Goal: Task Accomplishment & Management: Complete application form

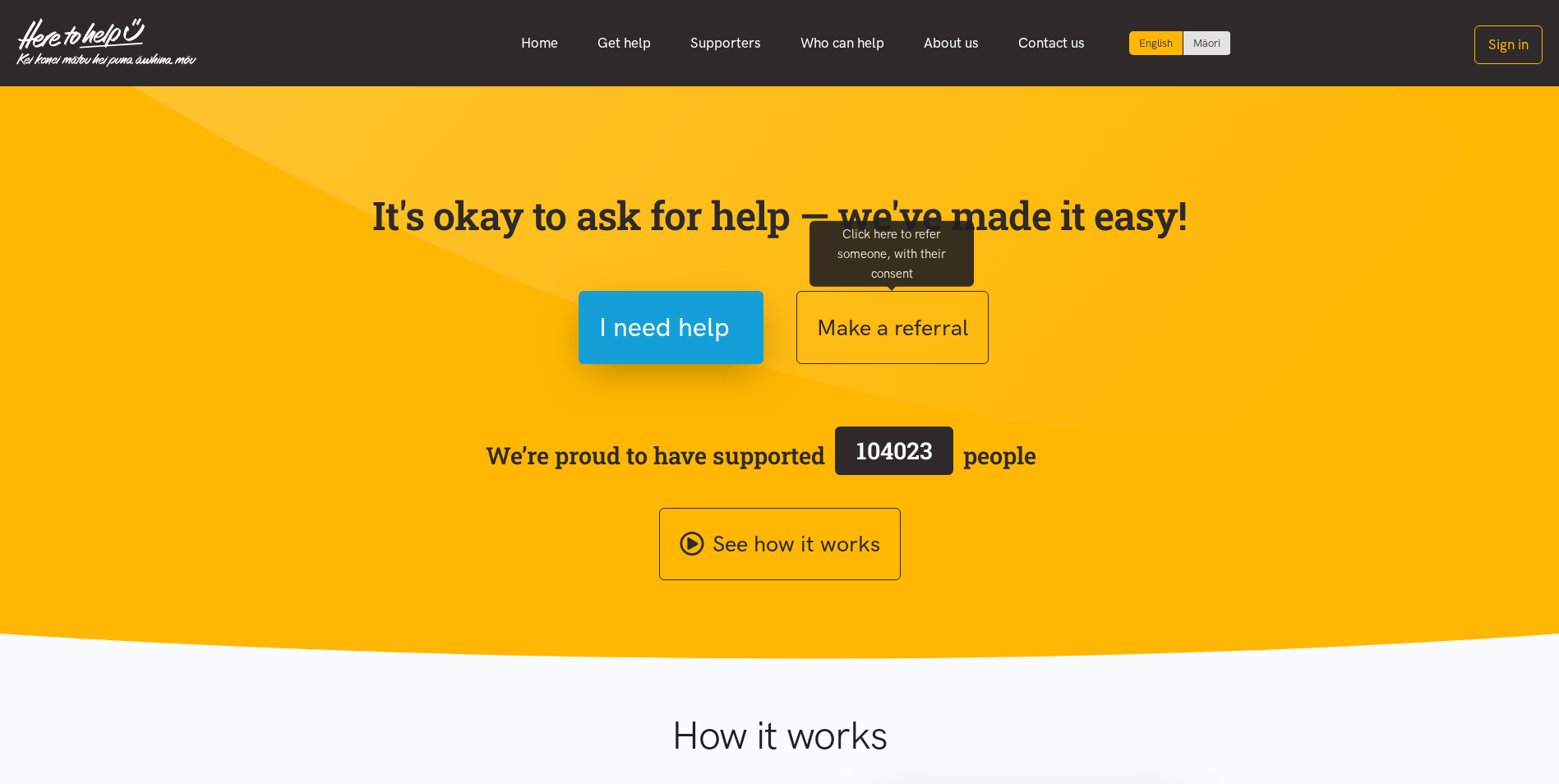
click at [853, 312] on button "Make a referral" at bounding box center [892, 327] width 192 height 74
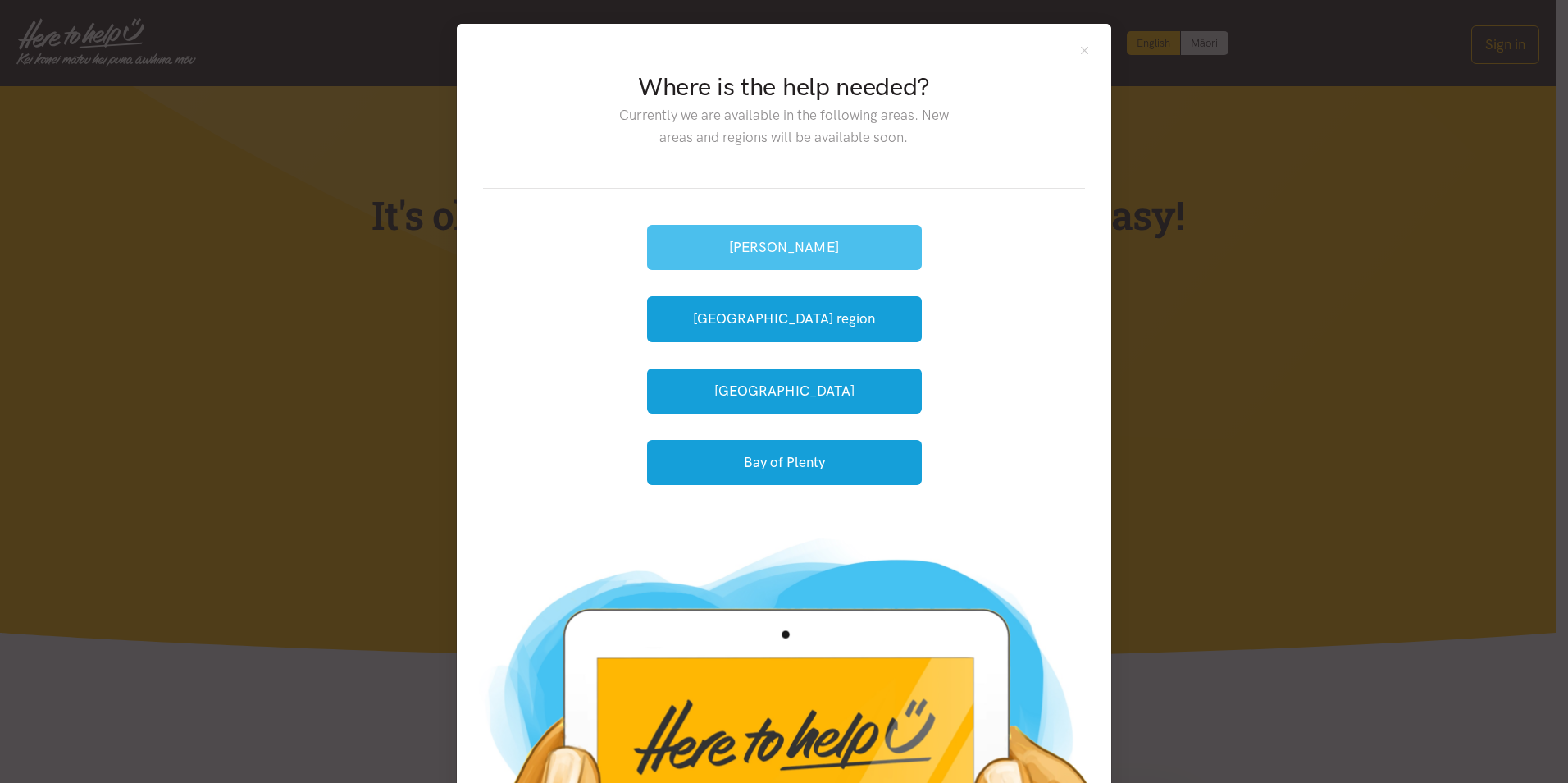
click at [770, 231] on button "[PERSON_NAME]" at bounding box center [784, 247] width 275 height 45
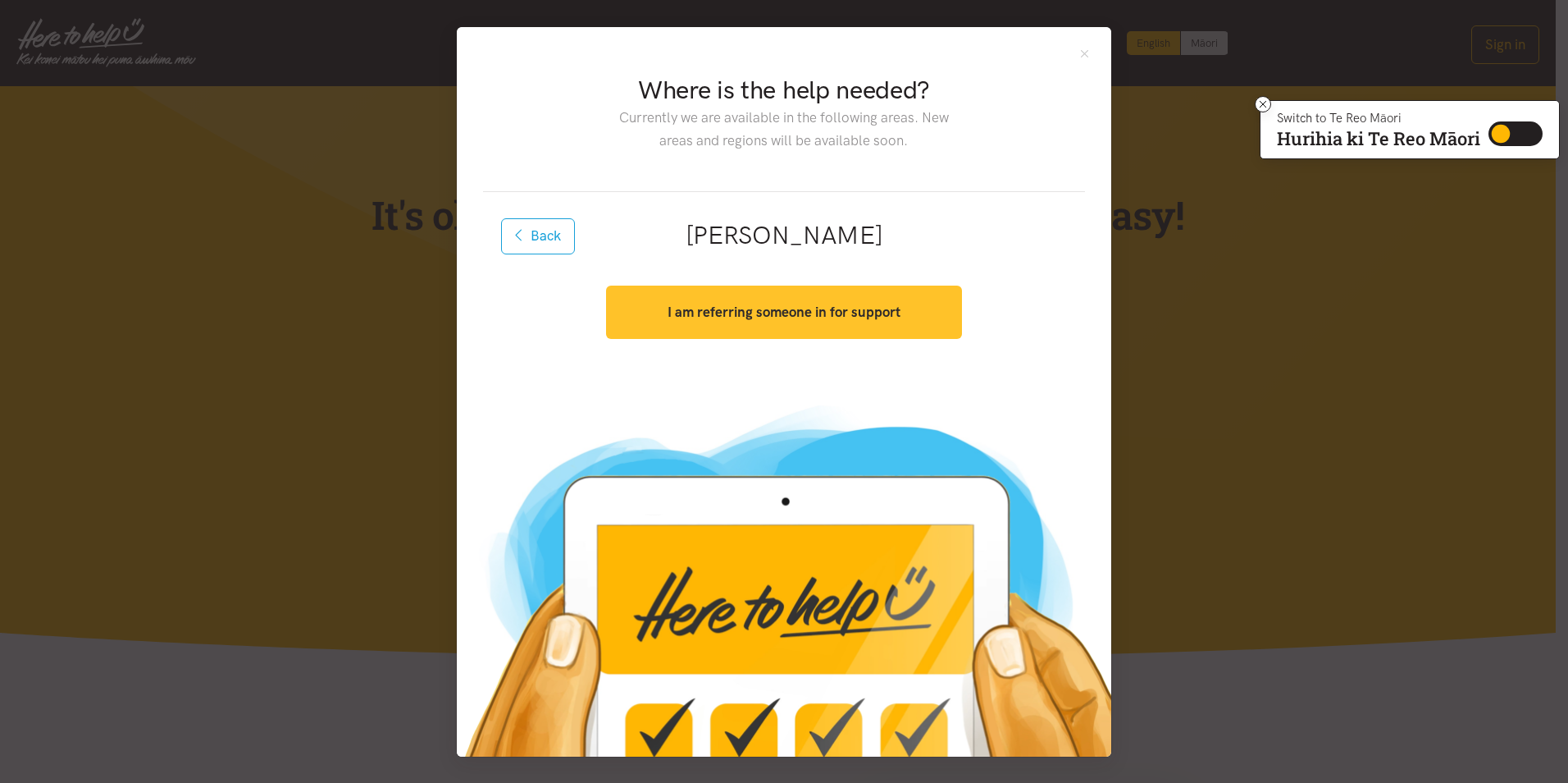
click at [753, 317] on strong "I am referring someone in for support" at bounding box center [784, 312] width 233 height 16
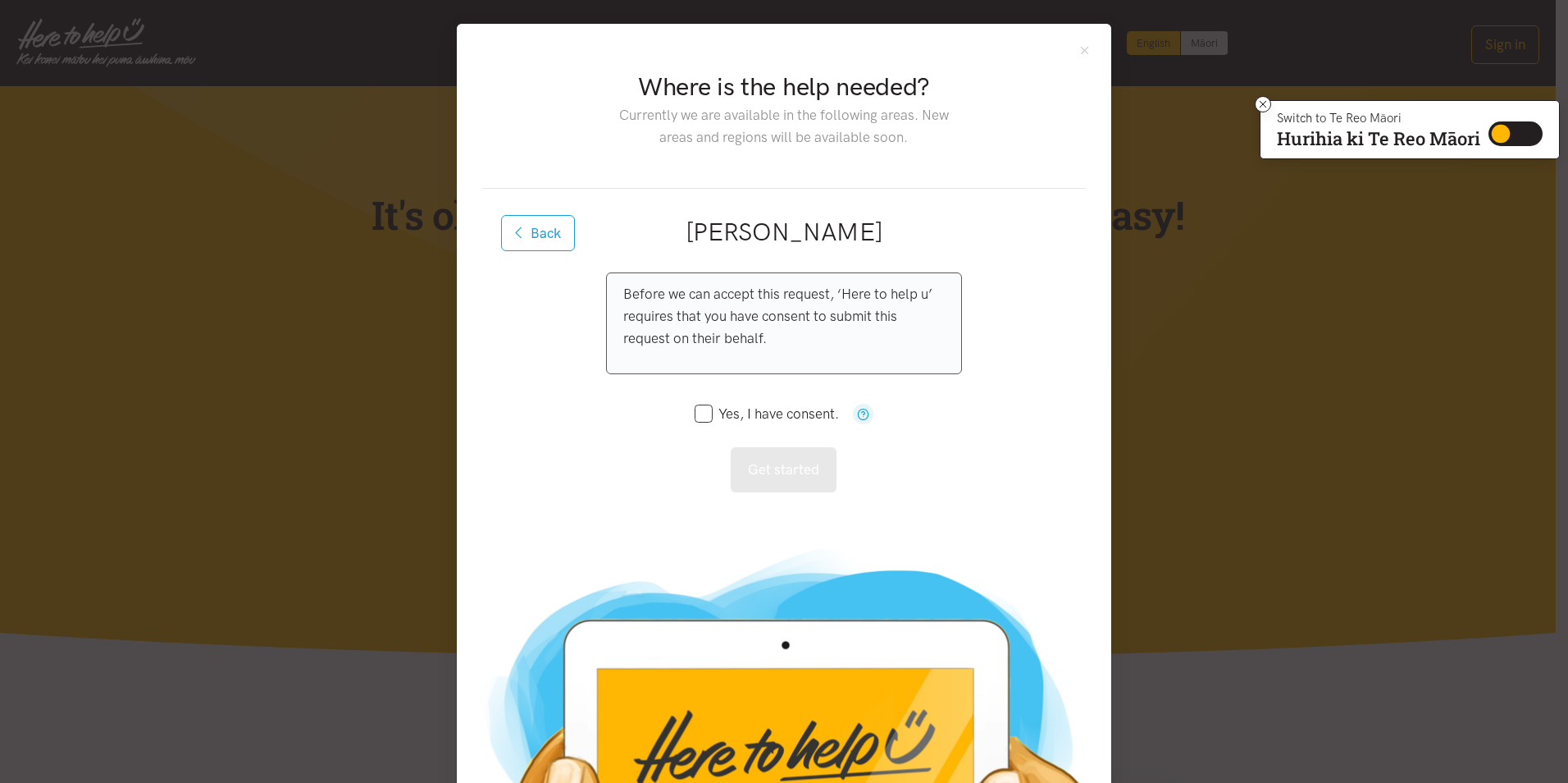
click at [696, 413] on input "Yes, I have consent." at bounding box center [767, 414] width 144 height 14
checkbox input "true"
click at [746, 472] on button "Get started" at bounding box center [784, 469] width 106 height 45
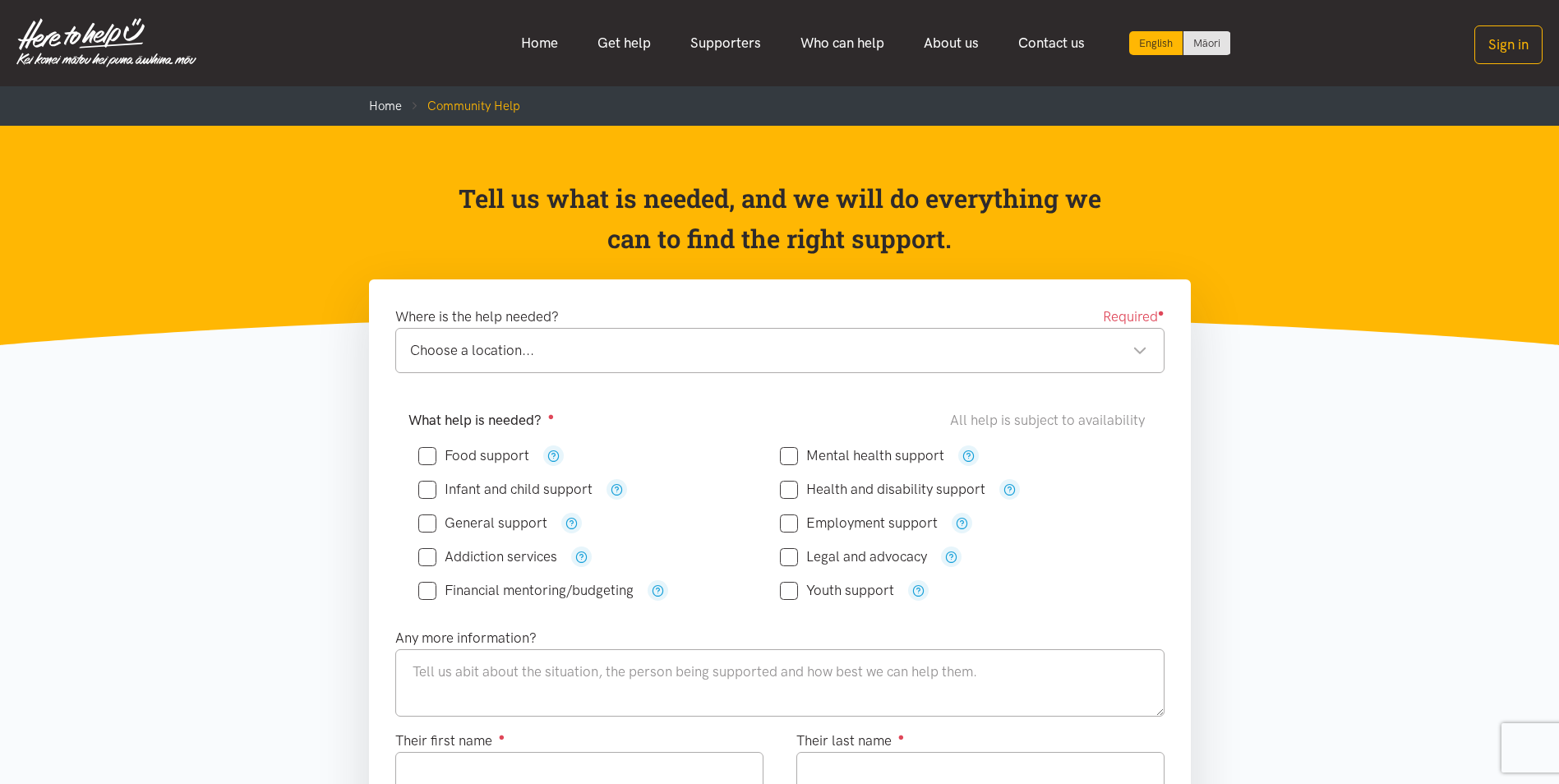
click at [505, 349] on div "Choose a location..." at bounding box center [778, 350] width 737 height 22
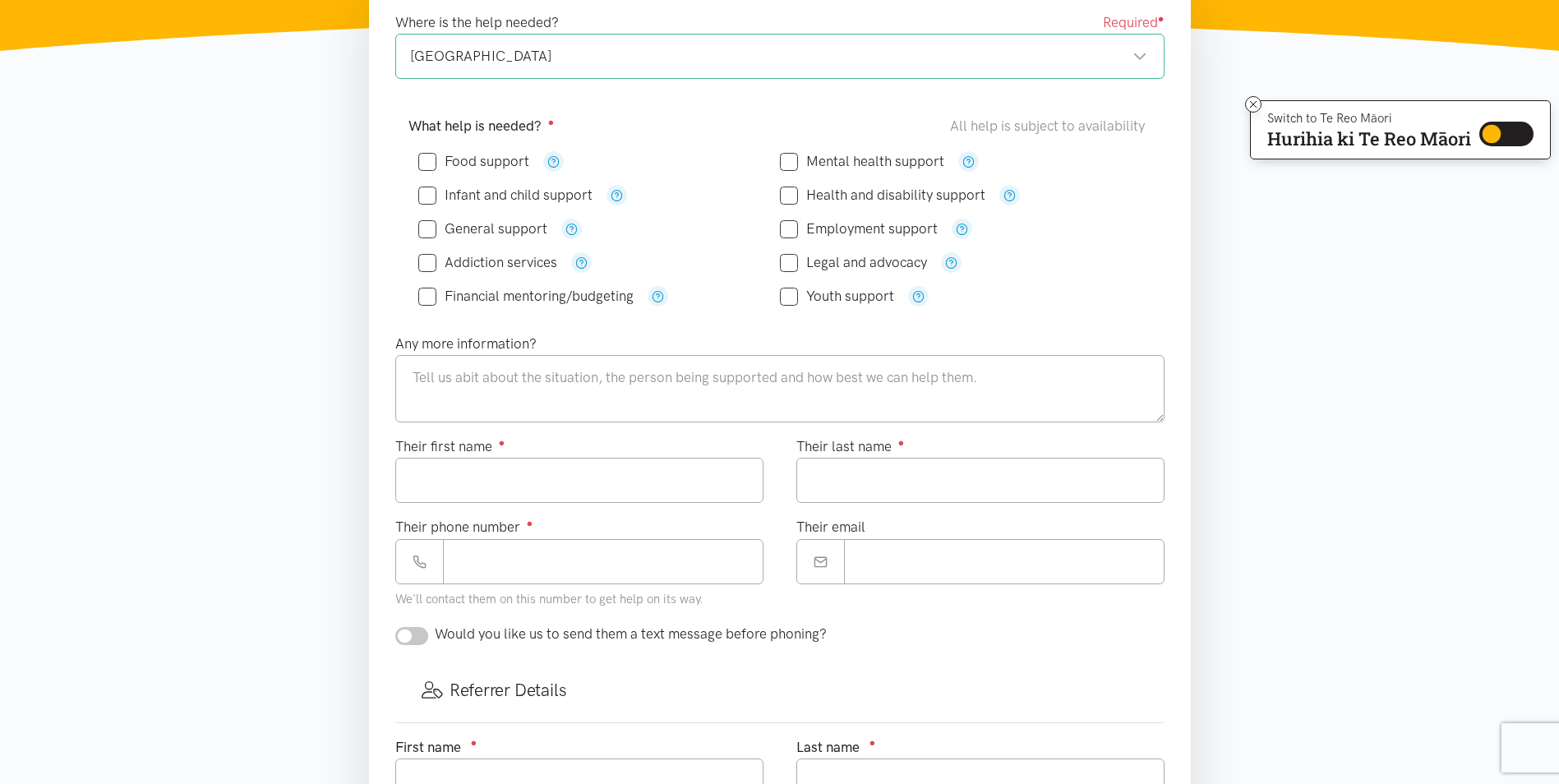
scroll to position [247, 0]
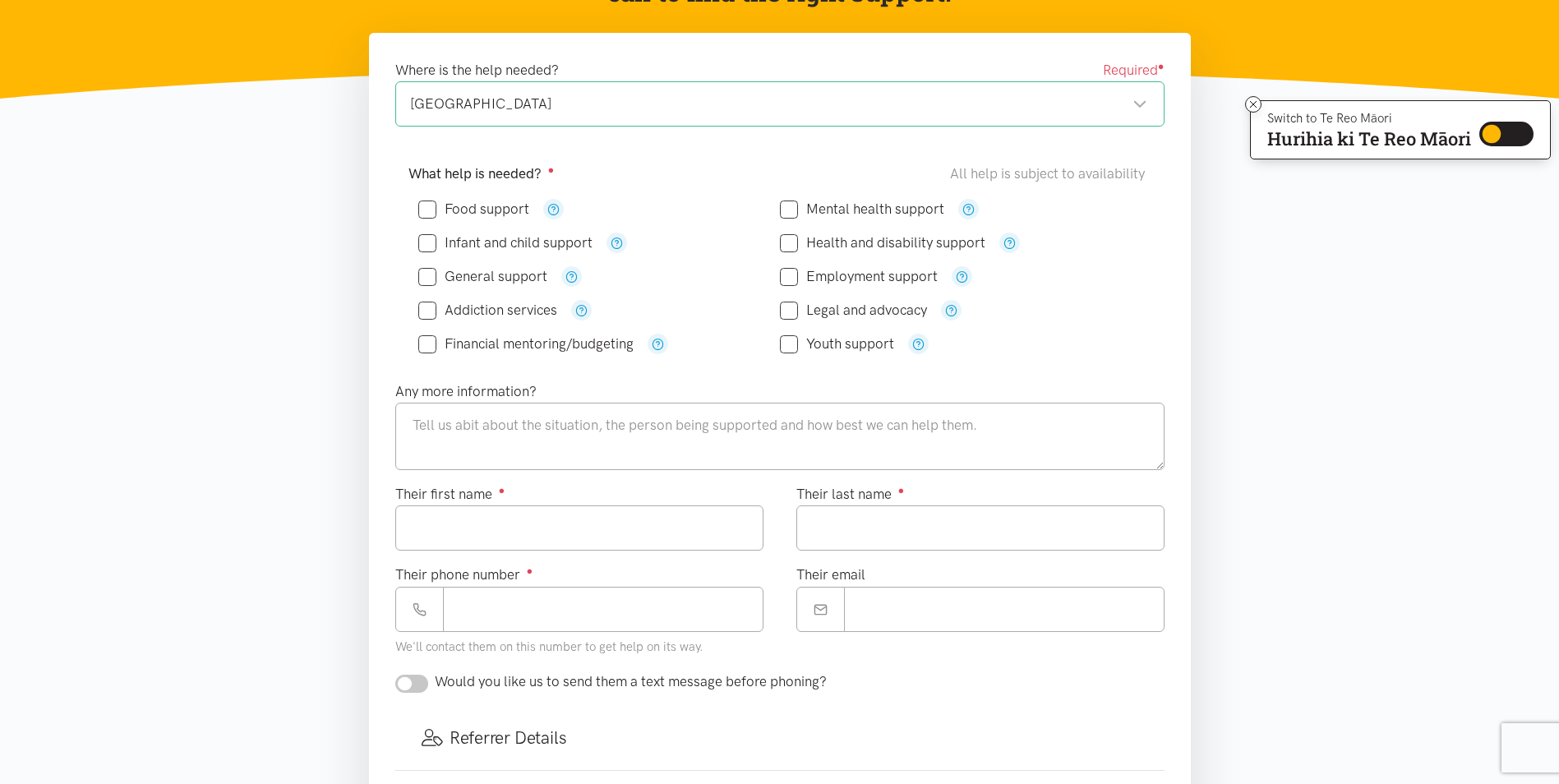
click at [434, 205] on input "Food support" at bounding box center [474, 209] width 111 height 14
checkbox input "true"
click at [462, 414] on textarea at bounding box center [780, 436] width 769 height 67
type textarea "Client reports she is facing unforseen financial hardship and is needing suppor…"
click at [525, 515] on input "Their first name ●" at bounding box center [580, 527] width 368 height 45
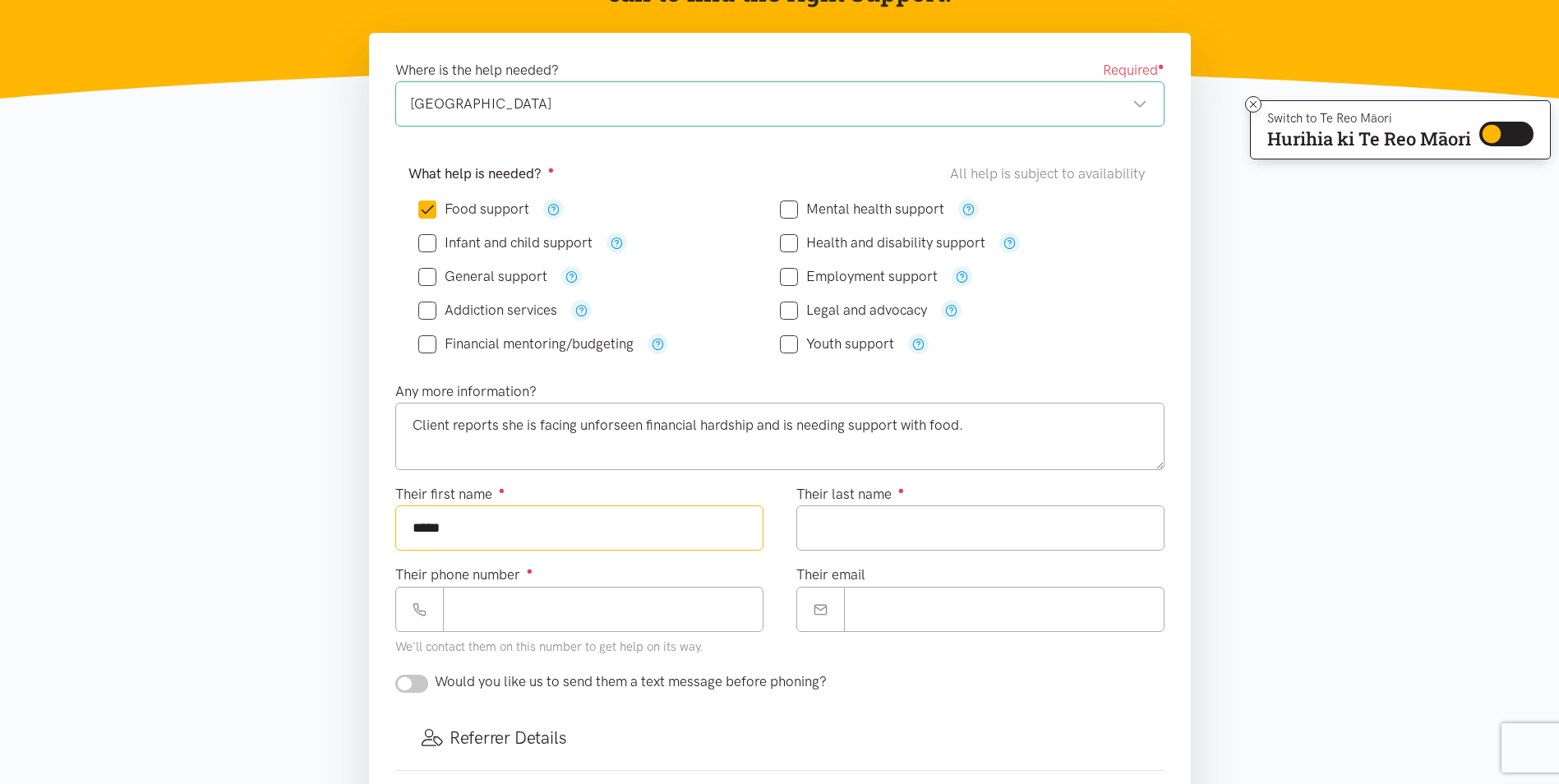
type input "******"
type input "****"
type input "**********"
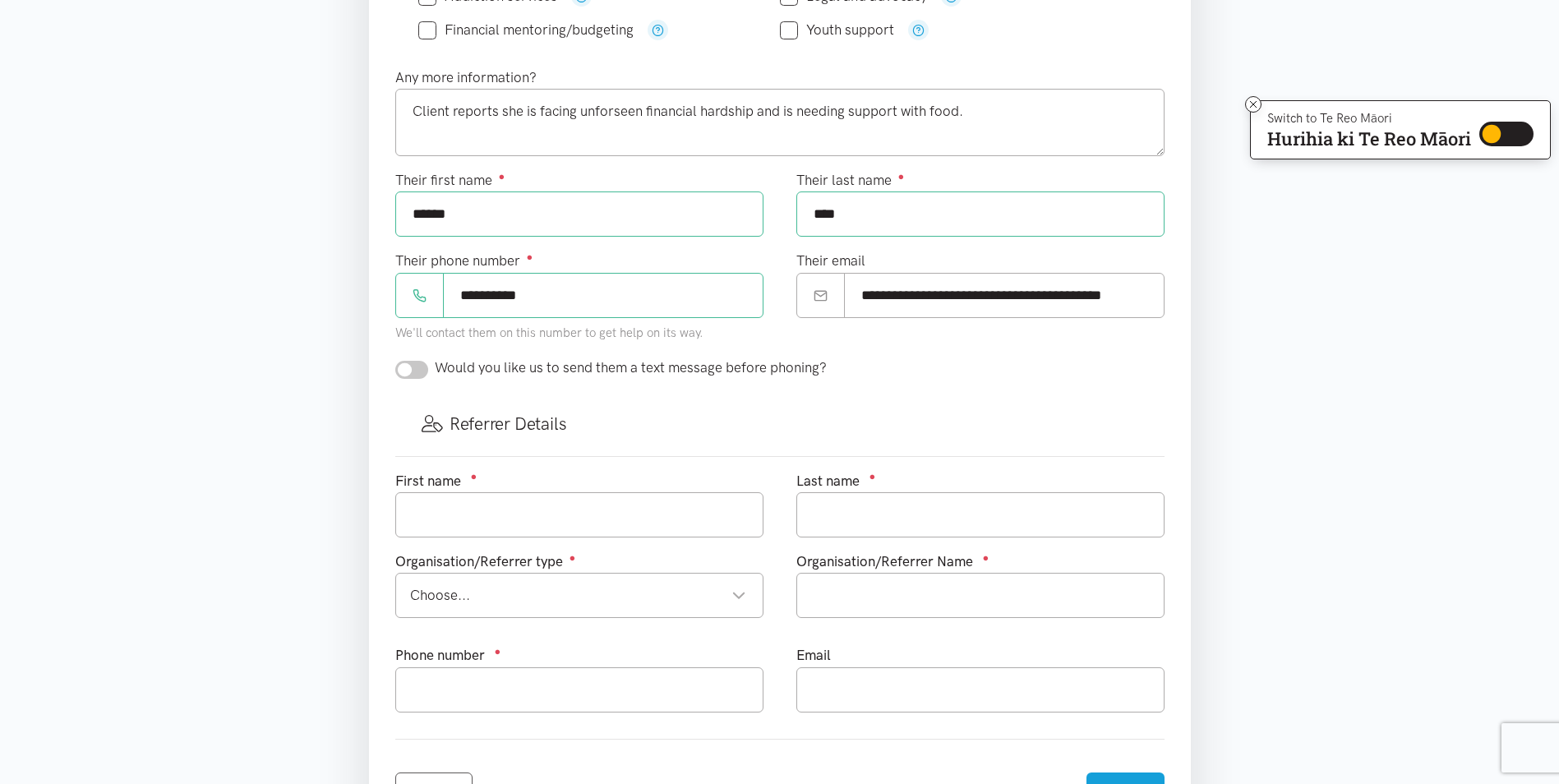
scroll to position [575, 0]
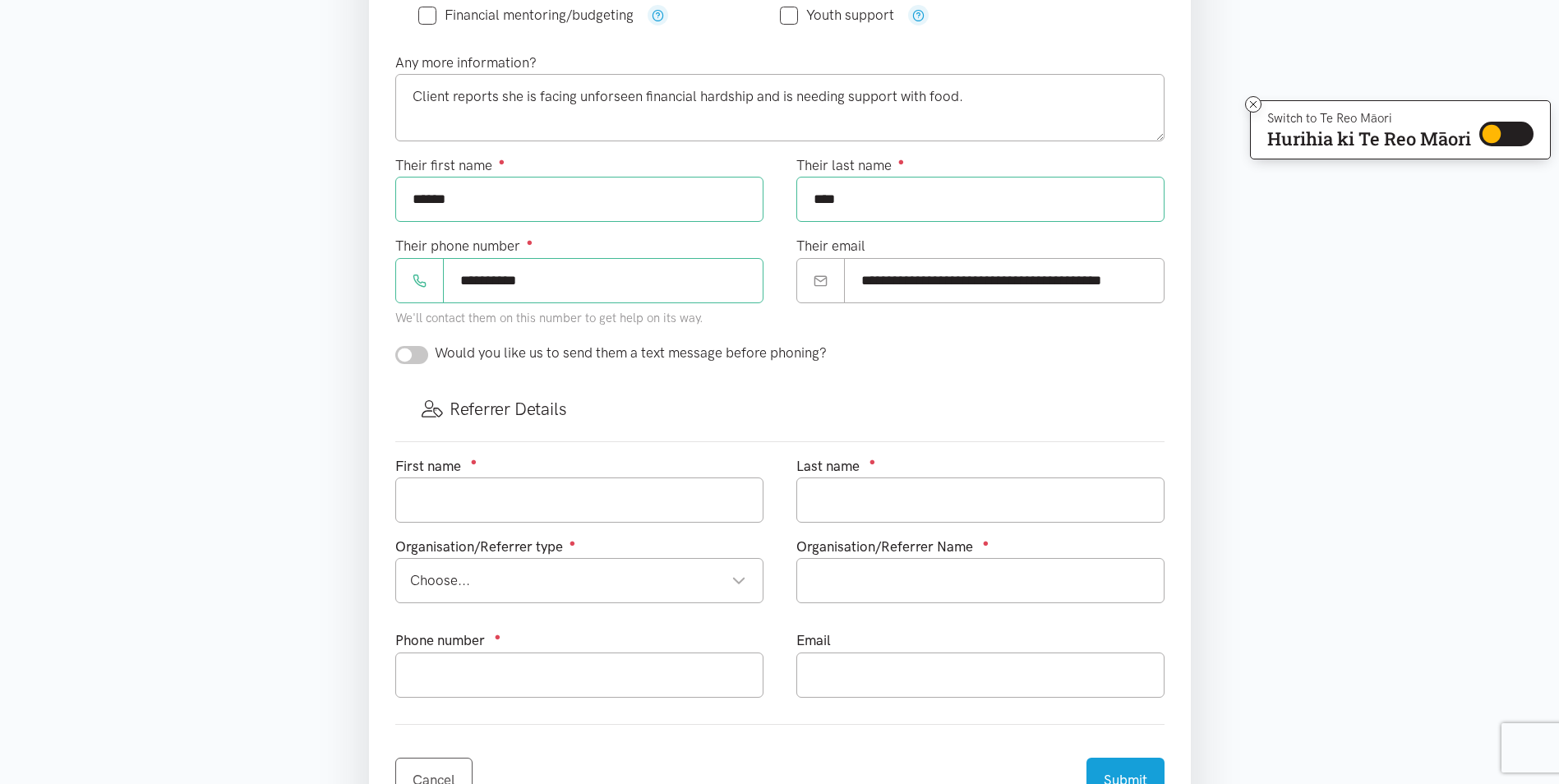
type input "******"
click at [417, 347] on input "checkbox" at bounding box center [412, 355] width 33 height 18
checkbox input "true"
click at [513, 500] on input "text" at bounding box center [580, 500] width 368 height 45
type input "Saffron"
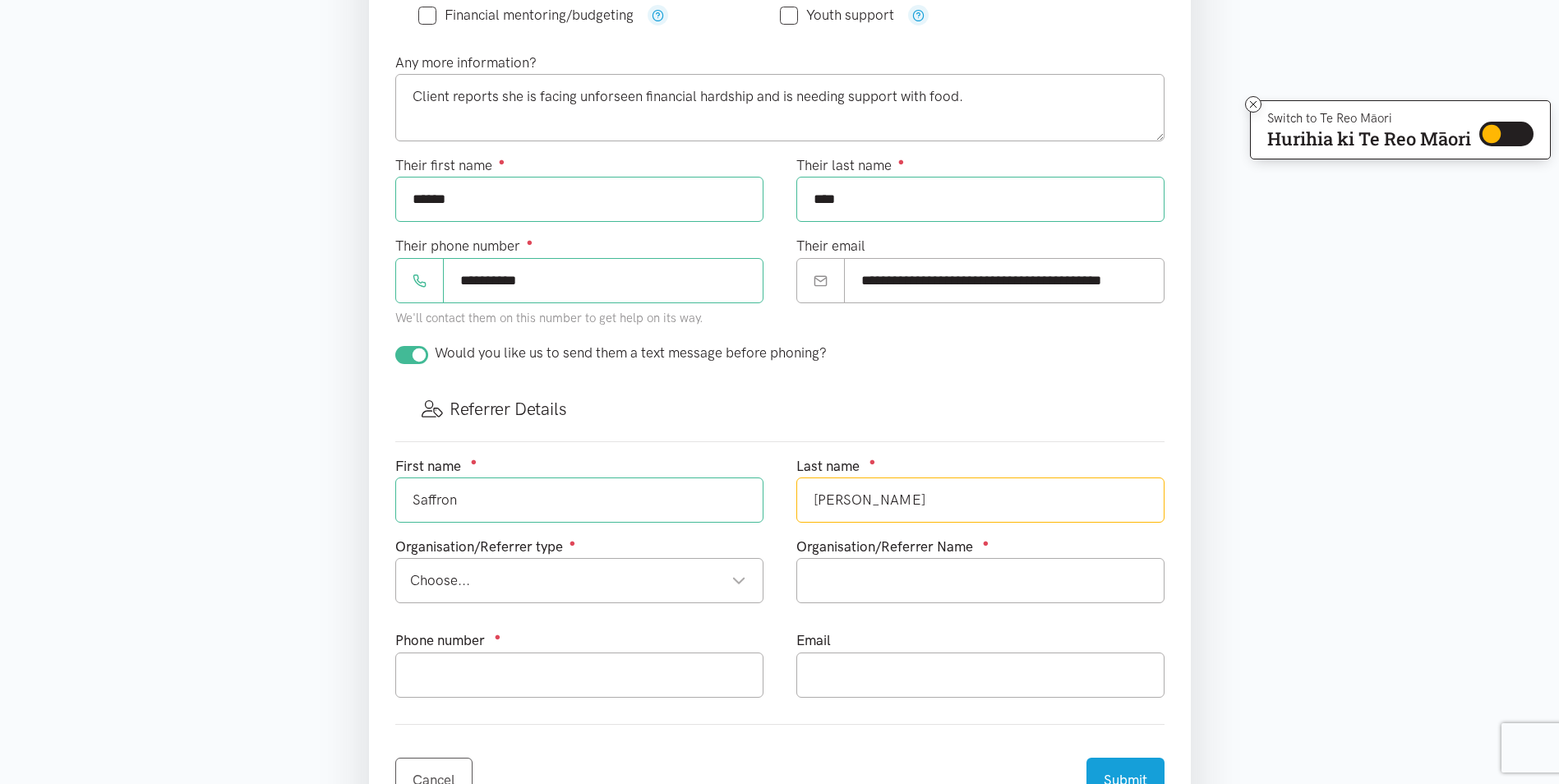
type input "[PERSON_NAME]"
click at [555, 592] on div "Choose... Choose..." at bounding box center [580, 580] width 368 height 45
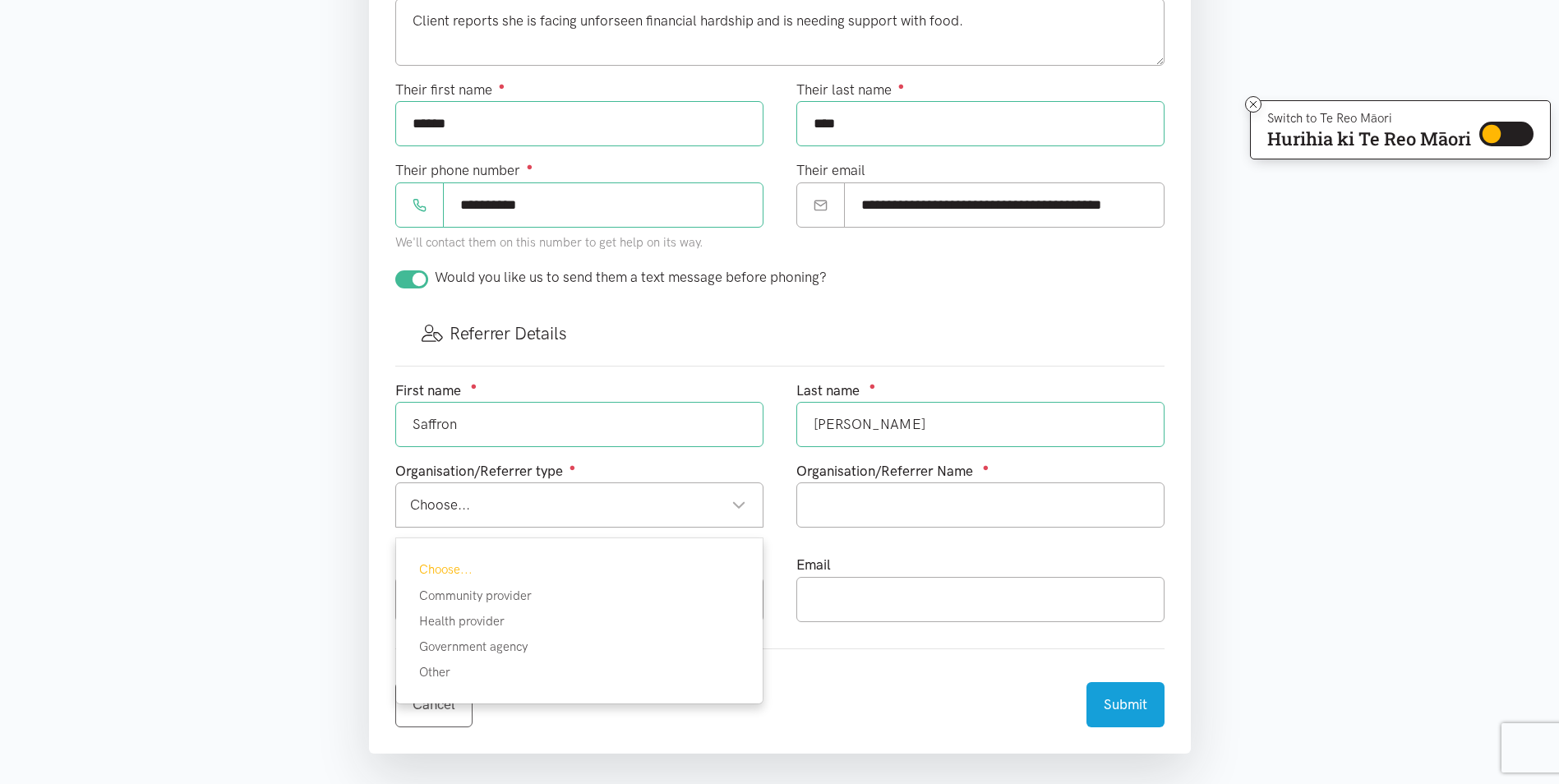
scroll to position [739, 0]
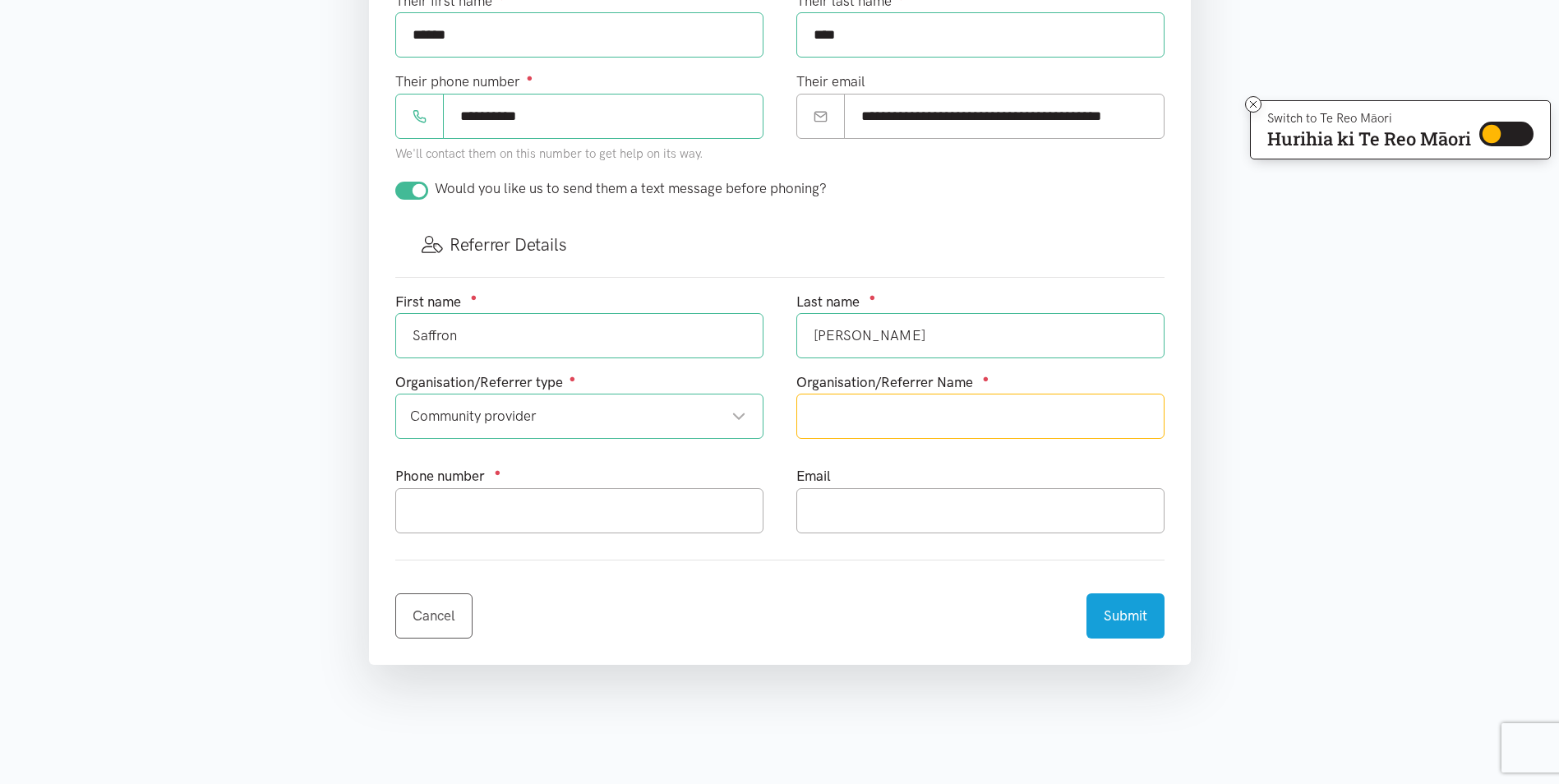
click at [950, 416] on input "text" at bounding box center [980, 416] width 368 height 45
type input "T"
type input "Wise Group - The People's Project"
drag, startPoint x: 865, startPoint y: 115, endPoint x: 1421, endPoint y: 119, distance: 556.0
click at [1421, 119] on body "Skip to content Switch to Te Reo Māori Hurihia ki Te Reo Māori Switch to Te Reo…" at bounding box center [779, 388] width 1559 height 2256
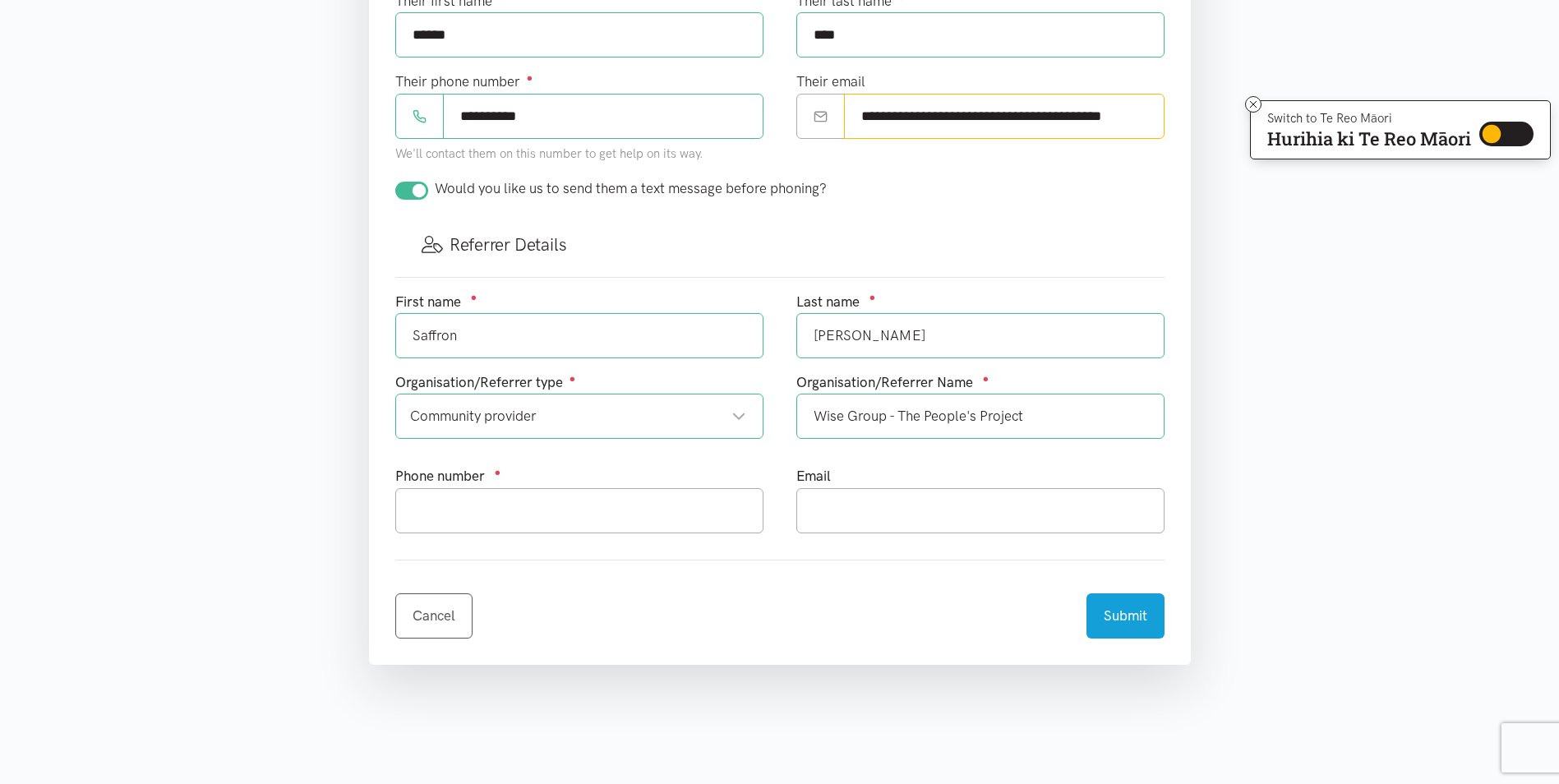
type input "*"
click at [796, 128] on div "*" at bounding box center [980, 116] width 368 height 45
click at [512, 507] on input "text" at bounding box center [580, 510] width 368 height 45
type input "0274770094"
click at [900, 522] on input "text" at bounding box center [980, 510] width 368 height 45
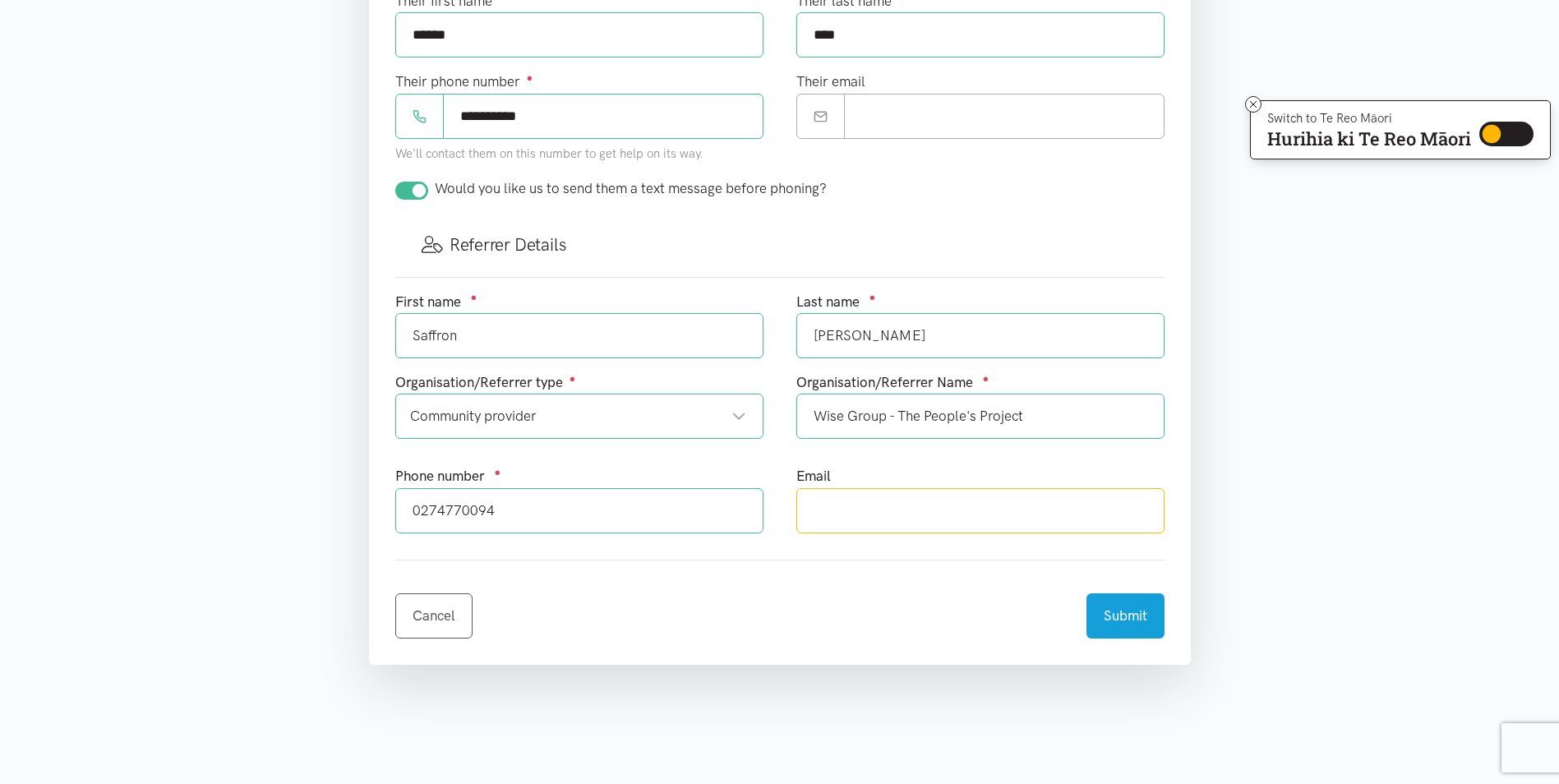
type input "[EMAIL_ADDRESS][PERSON_NAME][DOMAIN_NAME]"
click at [1138, 615] on button "Submit" at bounding box center [1125, 613] width 78 height 45
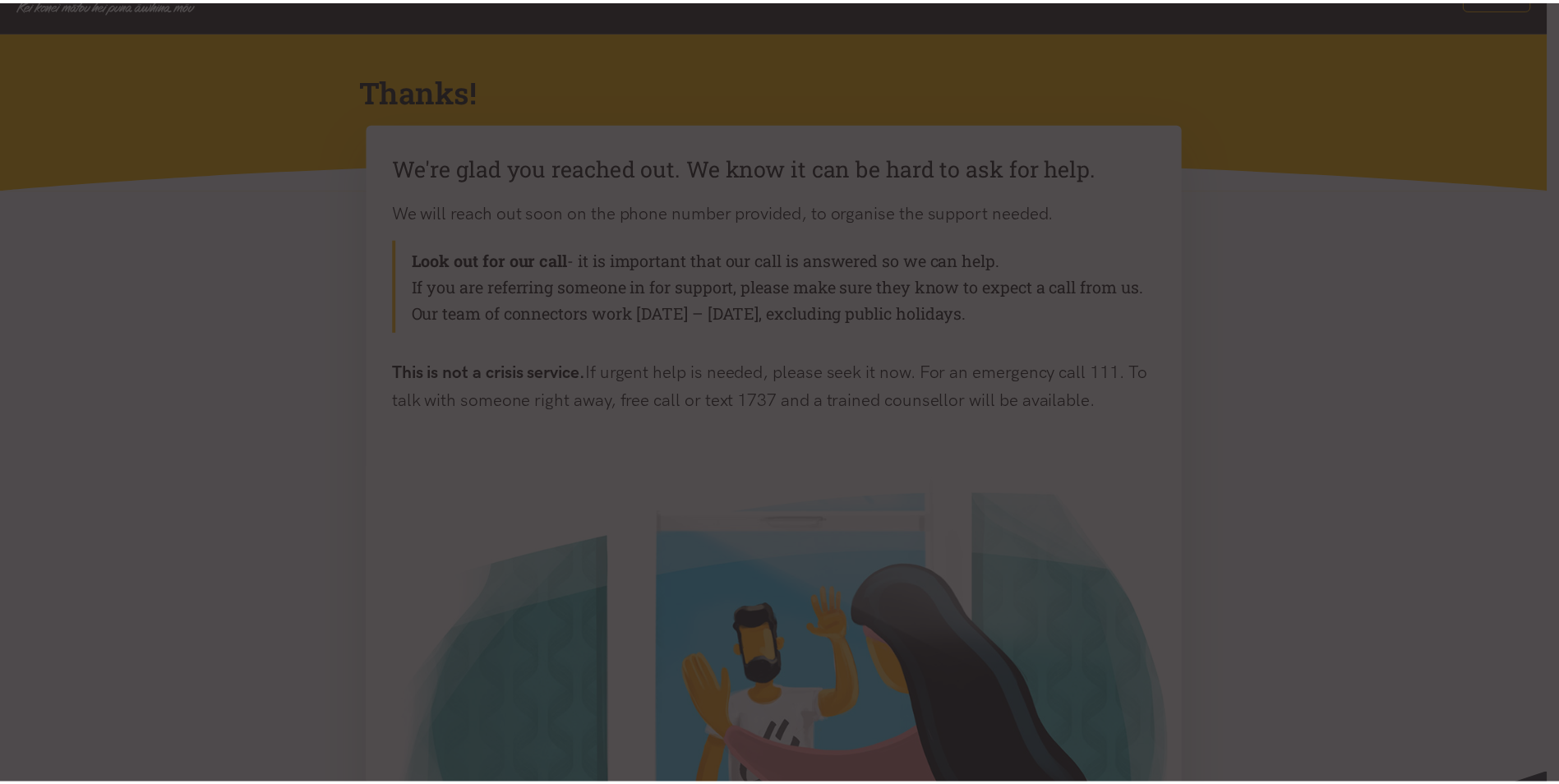
scroll to position [83, 0]
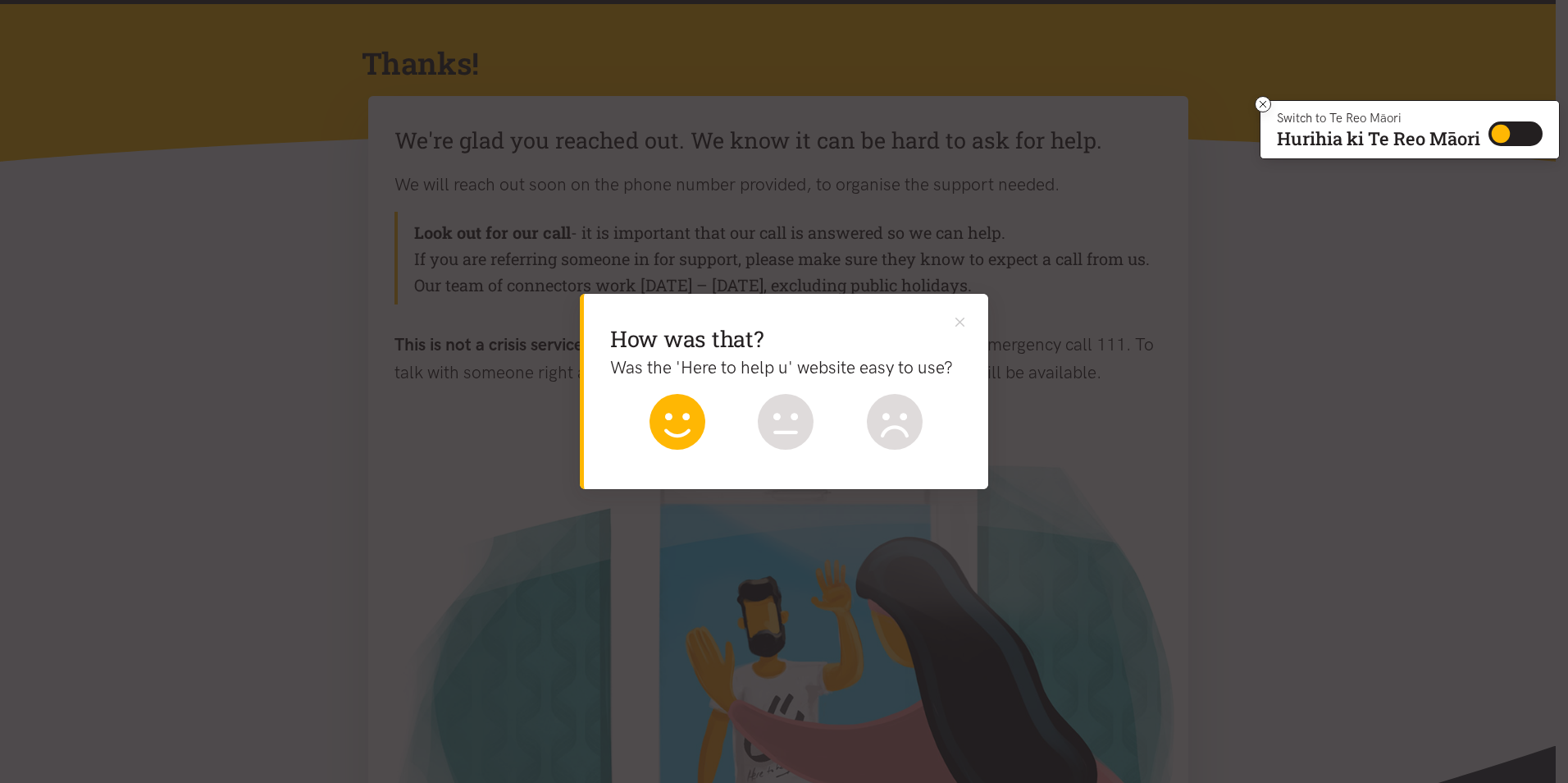
drag, startPoint x: 693, startPoint y: 441, endPoint x: 741, endPoint y: 452, distance: 49.2
click at [694, 440] on icon at bounding box center [677, 422] width 56 height 56
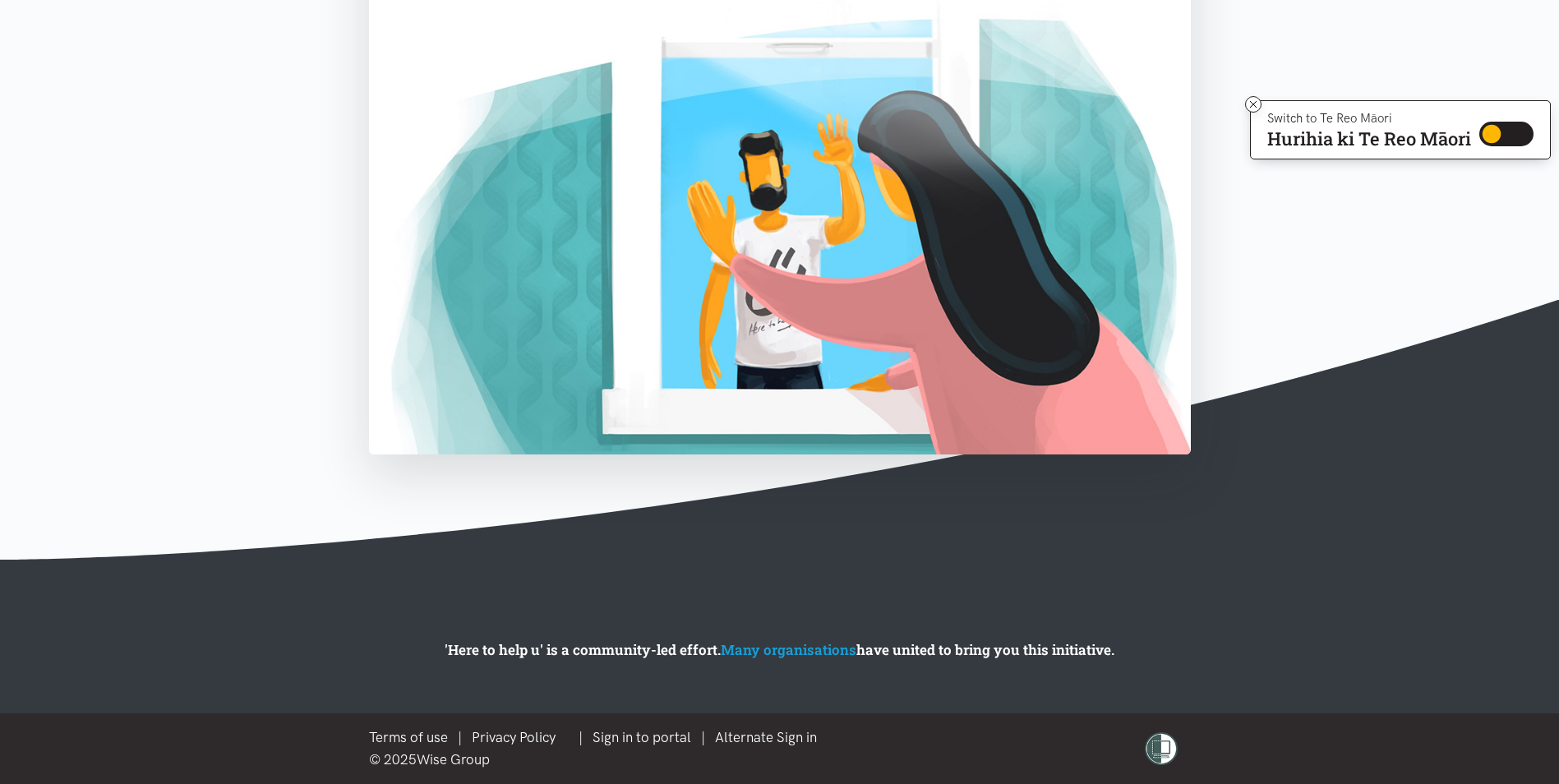
scroll to position [118, 0]
